Goal: Information Seeking & Learning: Learn about a topic

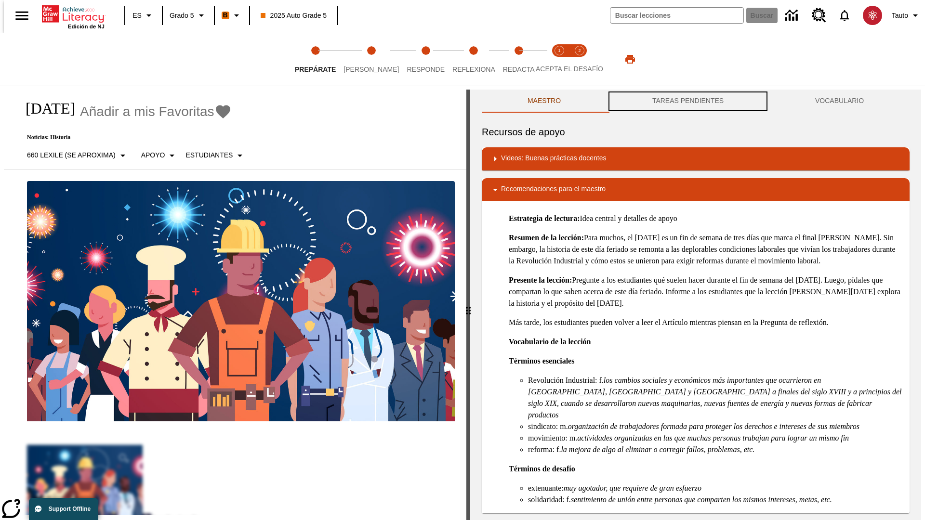
click at [688, 101] on button "TAREAS PENDIENTES" at bounding box center [688, 101] width 163 height 23
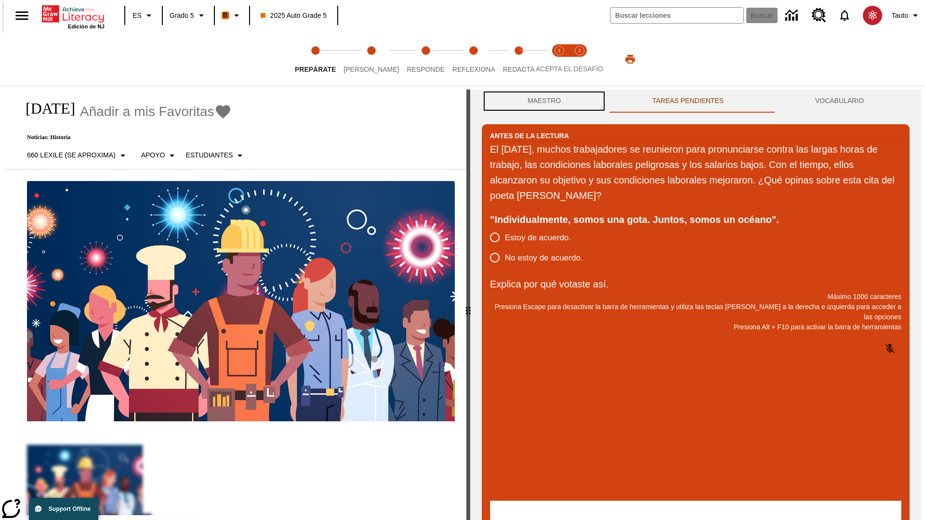
scroll to position [0, 0]
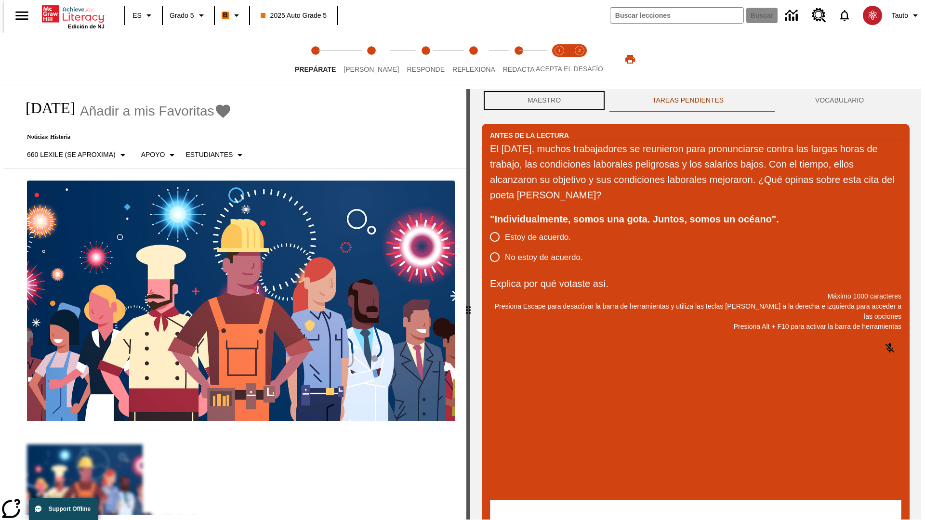
click at [542, 101] on button "Maestro" at bounding box center [544, 100] width 125 height 23
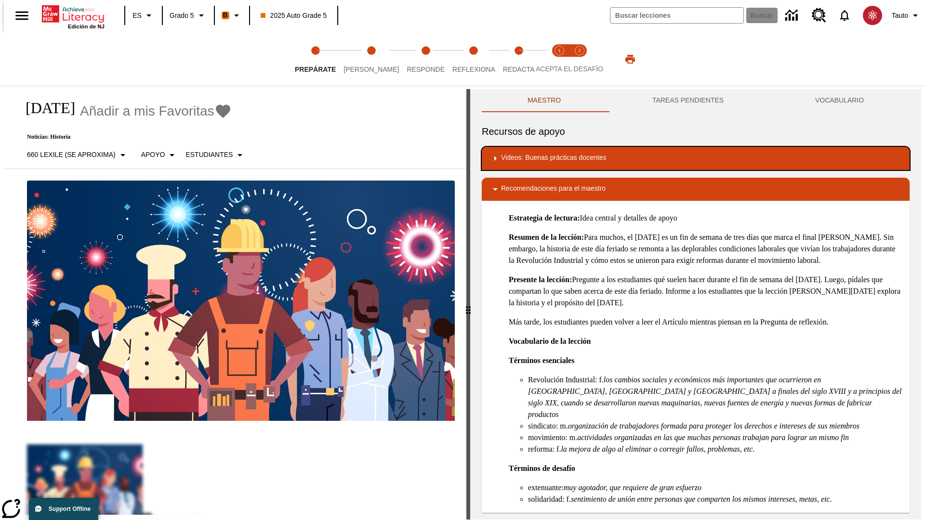
click at [696, 159] on div "Videos: Buenas prácticas docentes" at bounding box center [696, 159] width 412 height 12
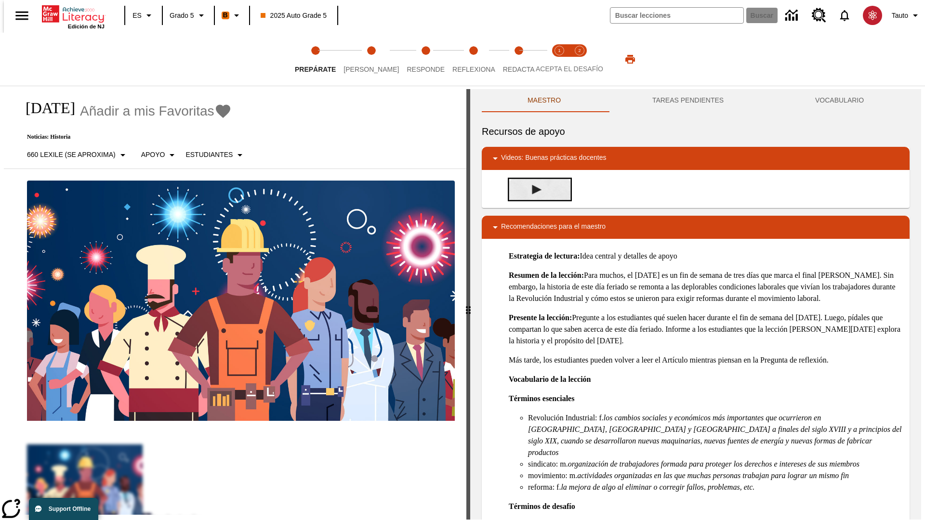
click at [533, 185] on img "Desarrollo del vocabulario académico" at bounding box center [537, 190] width 10 height 10
click at [363, 59] on span "[PERSON_NAME]" at bounding box center [371, 65] width 55 height 17
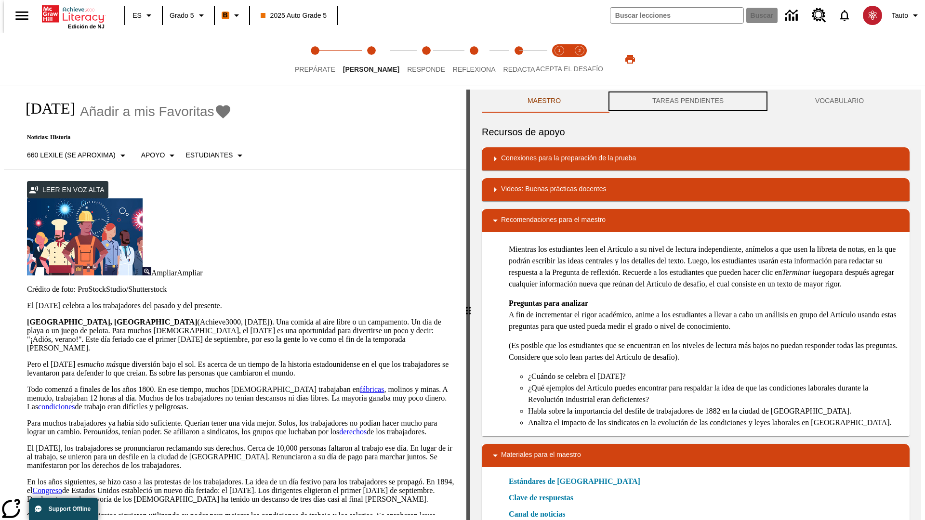
scroll to position [0, 0]
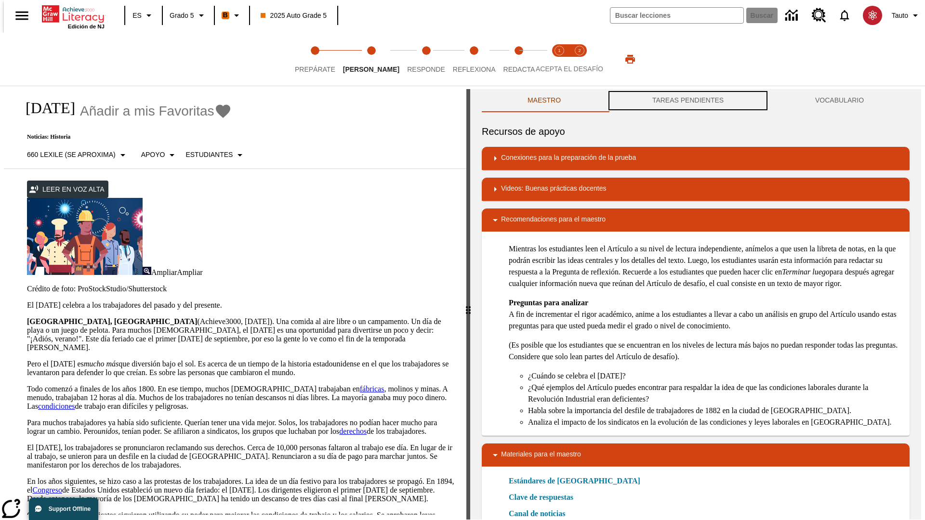
click at [688, 101] on button "TAREAS PENDIENTES" at bounding box center [688, 100] width 163 height 23
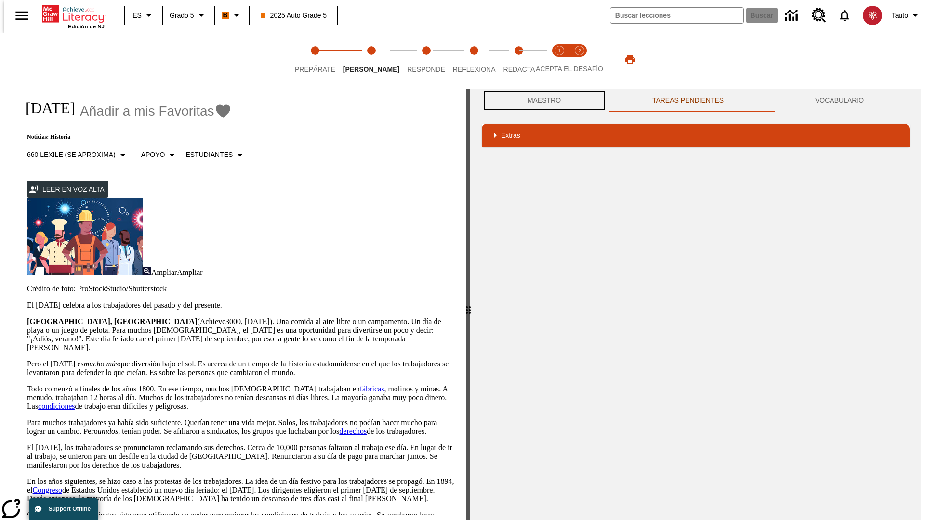
click at [542, 101] on button "Maestro" at bounding box center [544, 100] width 125 height 23
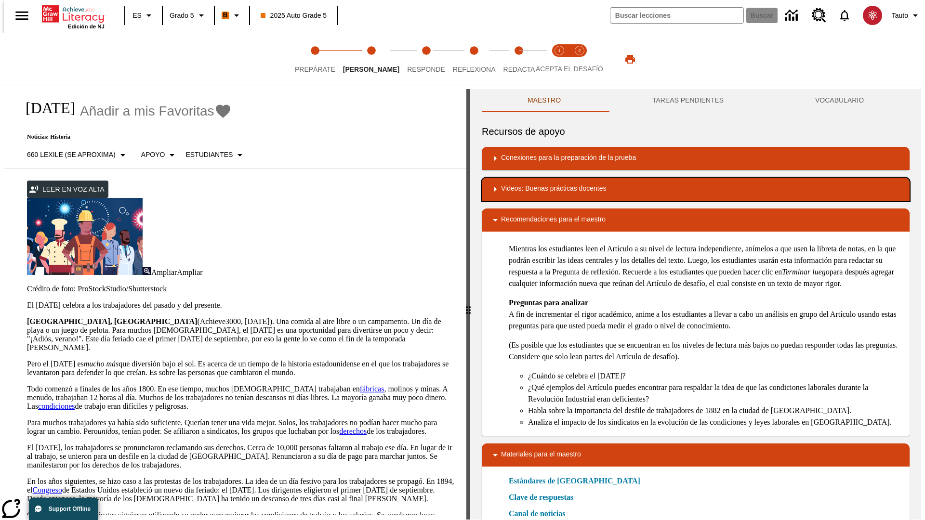
click at [696, 189] on div "Videos: Buenas prácticas docentes" at bounding box center [696, 190] width 412 height 12
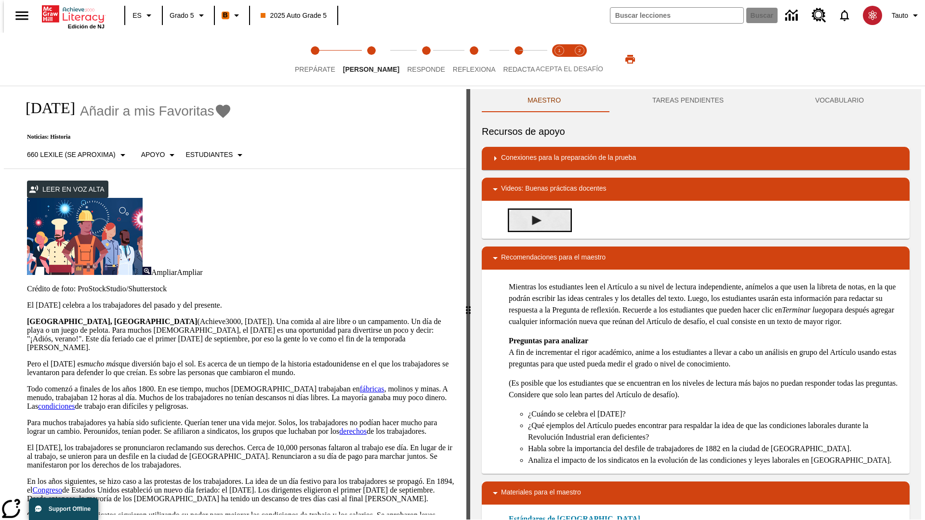
click at [533, 220] on img "Summarization" at bounding box center [537, 221] width 10 height 10
click at [559, 59] on span "Acepta el desafío lee step 1 of 2" at bounding box center [559, 65] width 13 height 17
